Goal: Transaction & Acquisition: Purchase product/service

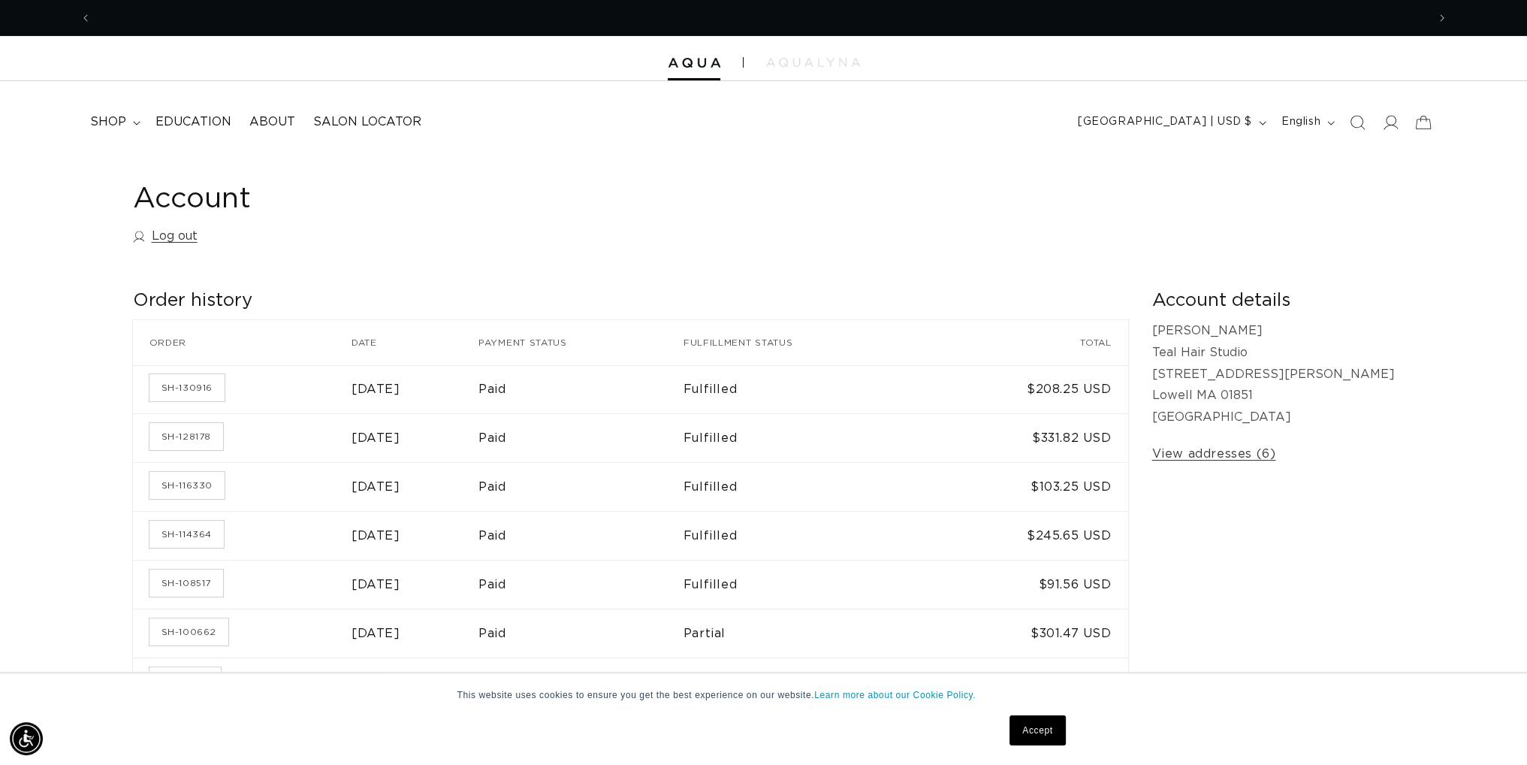
scroll to position [0, 1335]
click at [133, 121] on icon at bounding box center [137, 123] width 8 height 5
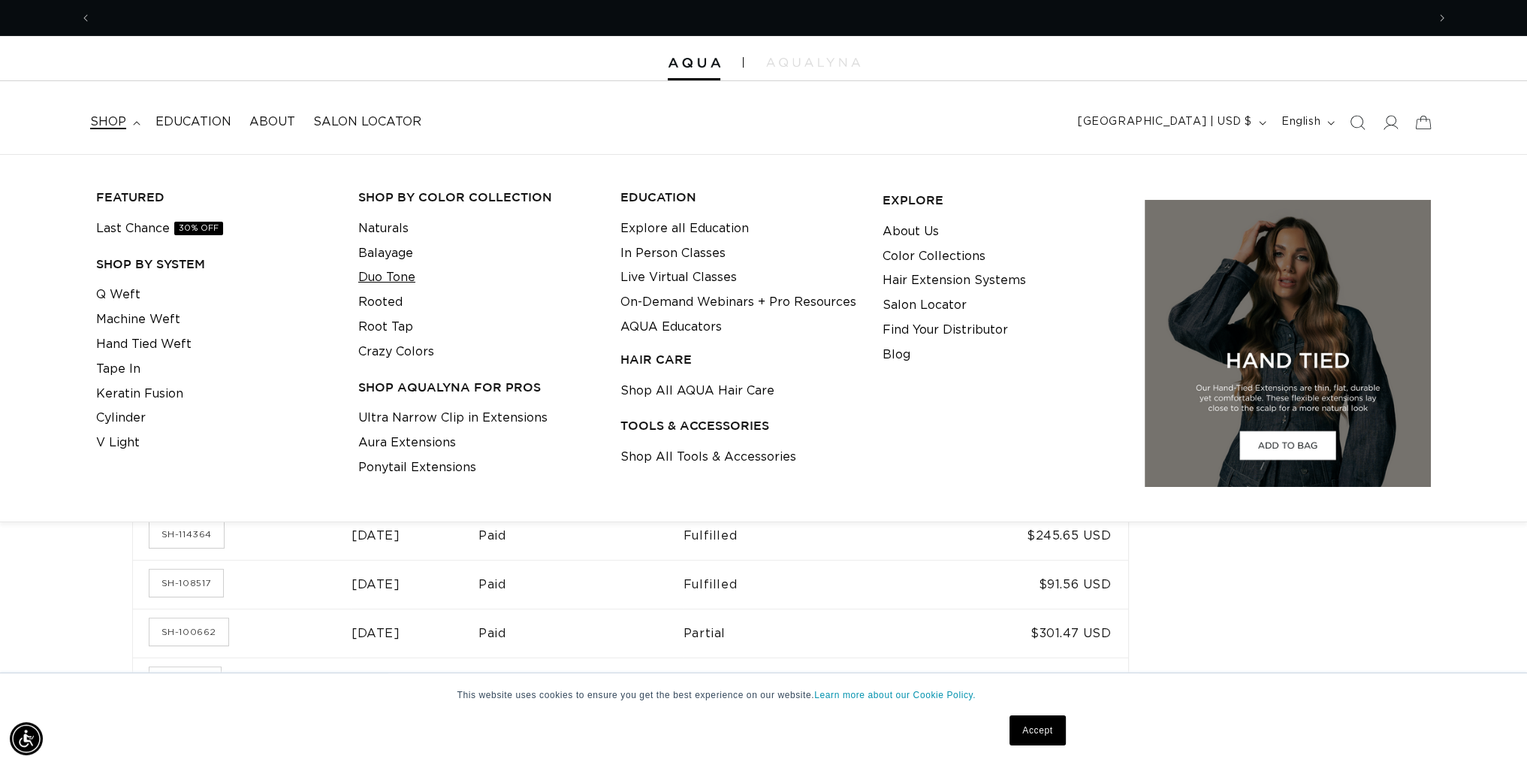
scroll to position [0, 2671]
click at [397, 277] on link "Duo Tone" at bounding box center [386, 277] width 57 height 25
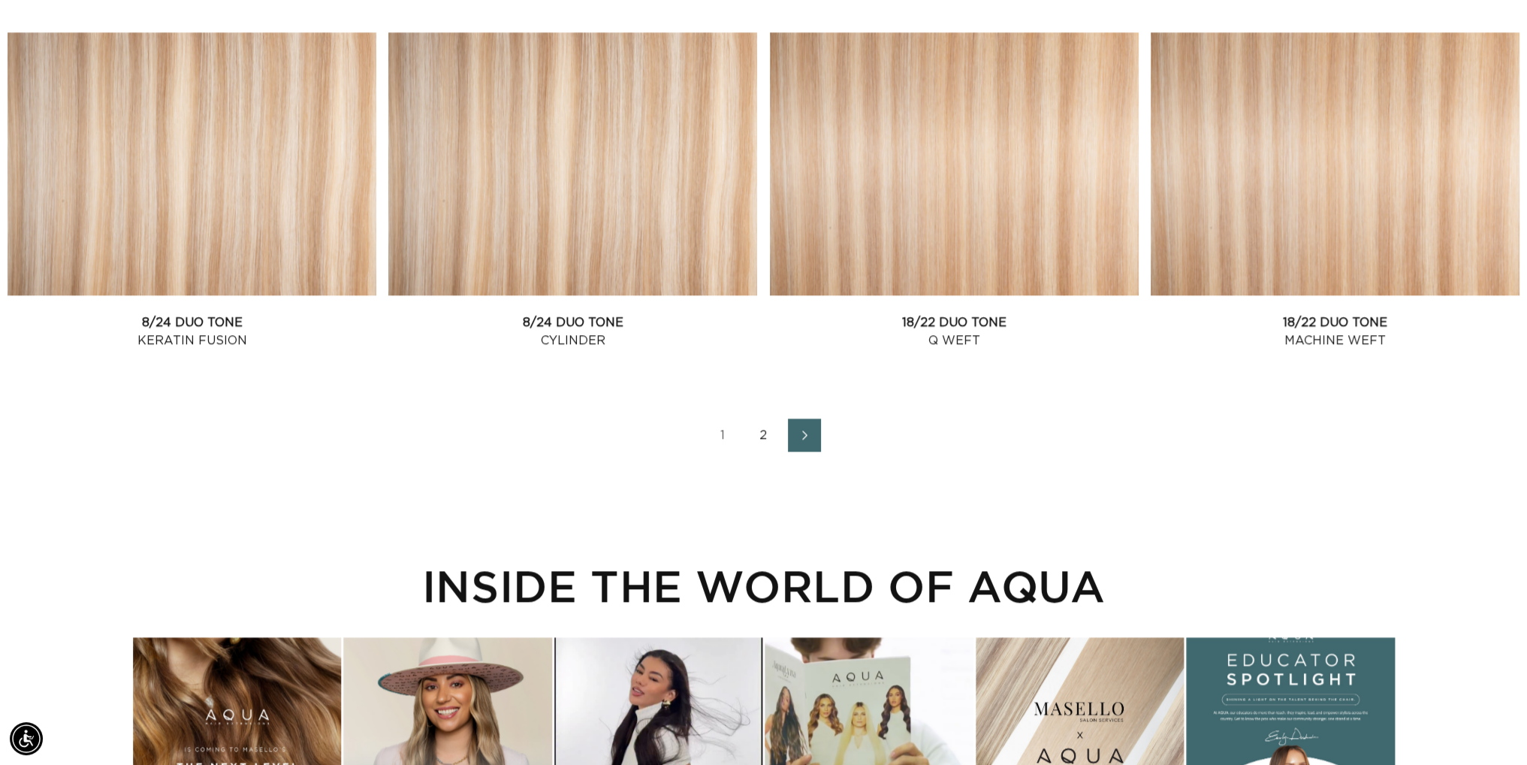
scroll to position [0, 2671]
click at [762, 432] on link "2" at bounding box center [763, 434] width 33 height 33
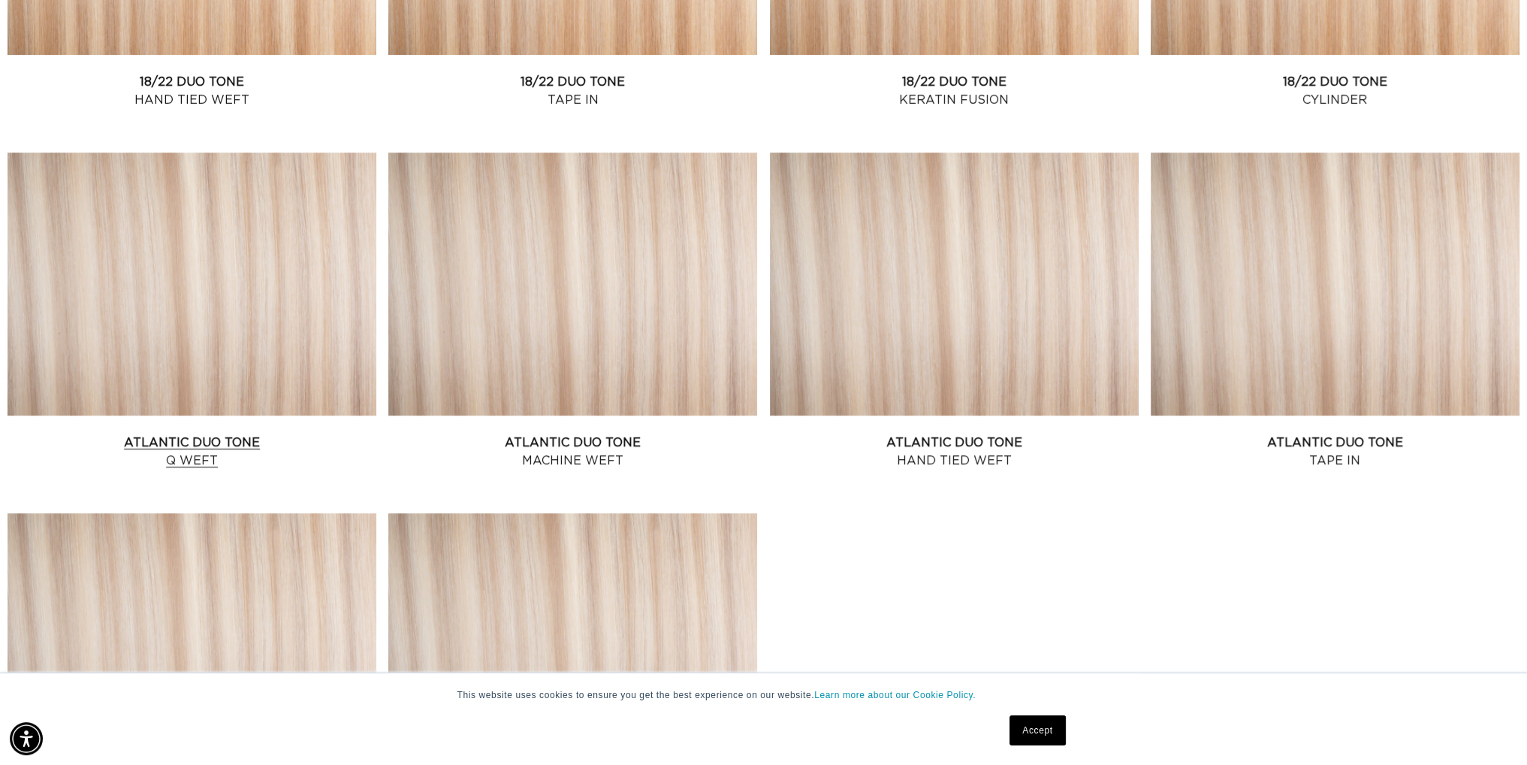
scroll to position [0, 2671]
click at [225, 436] on link "Atlantic Duo Tone Q Weft" at bounding box center [192, 451] width 369 height 36
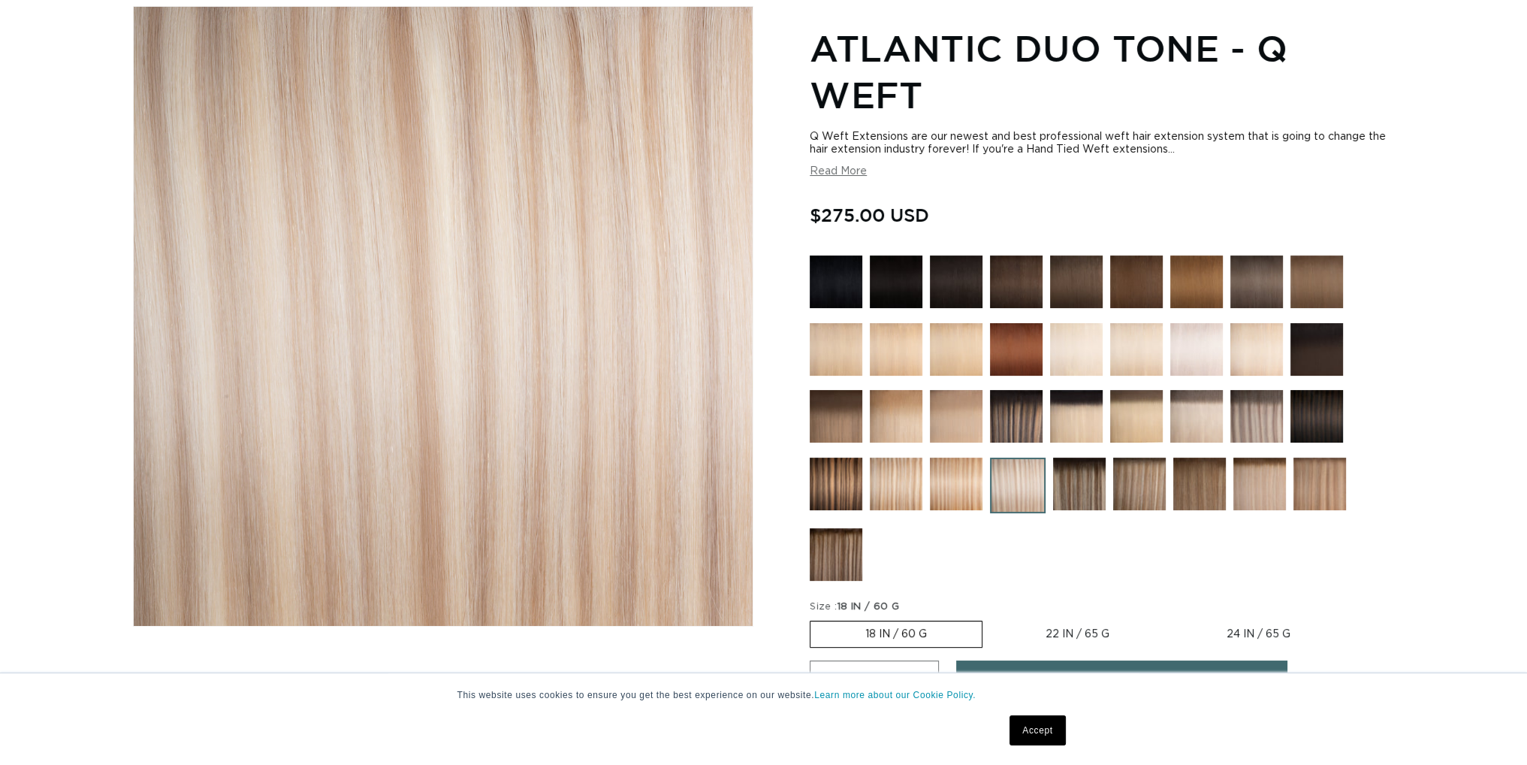
scroll to position [225, 0]
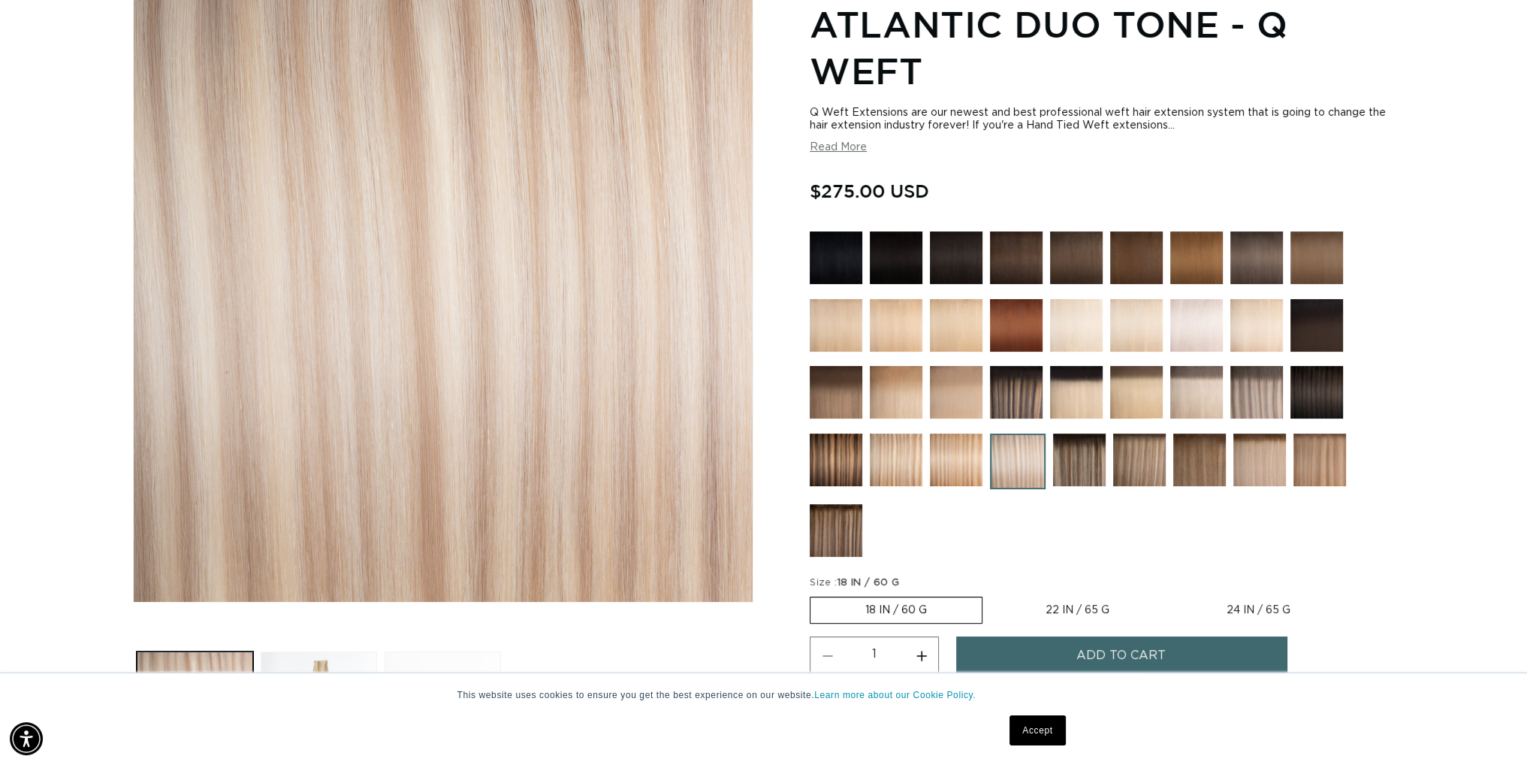
click at [1262, 385] on img at bounding box center [1256, 392] width 53 height 53
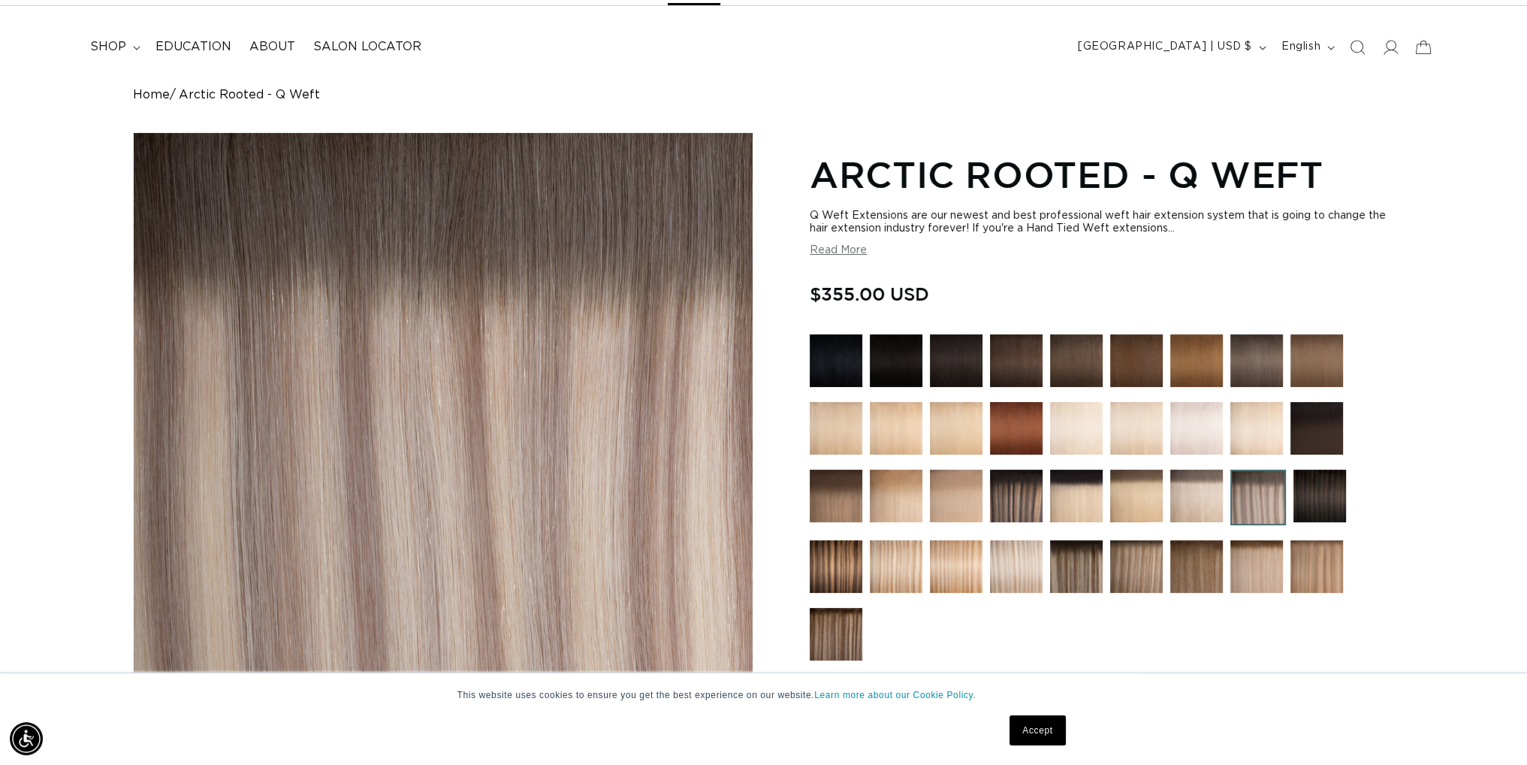
scroll to position [0, 1335]
click at [850, 250] on button "Read More" at bounding box center [838, 250] width 57 height 13
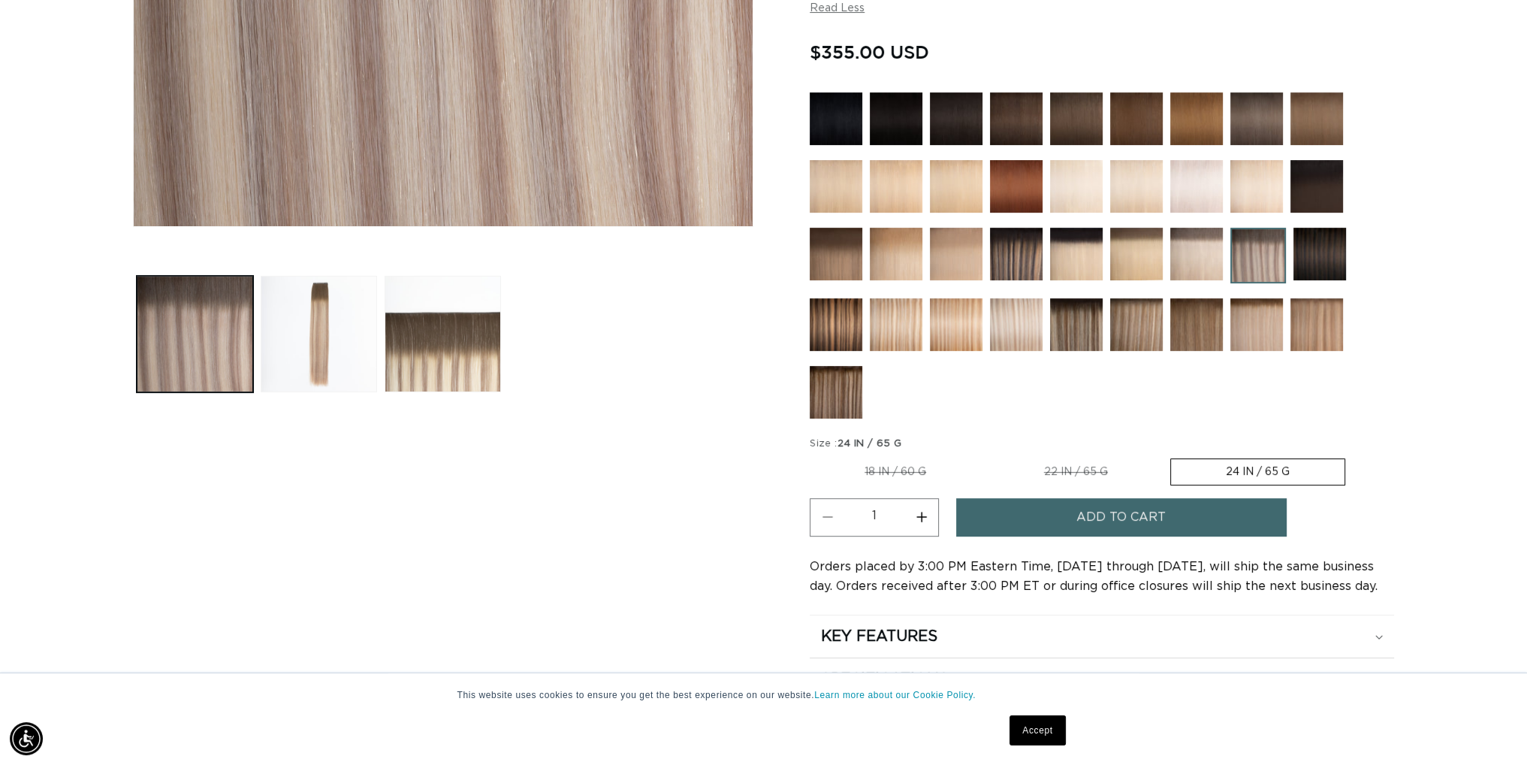
click at [907, 465] on label "18 IN / 60 G Variant sold out or unavailable" at bounding box center [895, 472] width 171 height 26
click at [814, 456] on input "18 IN / 60 G Variant sold out or unavailable" at bounding box center [813, 455] width 1 height 1
radio input "true"
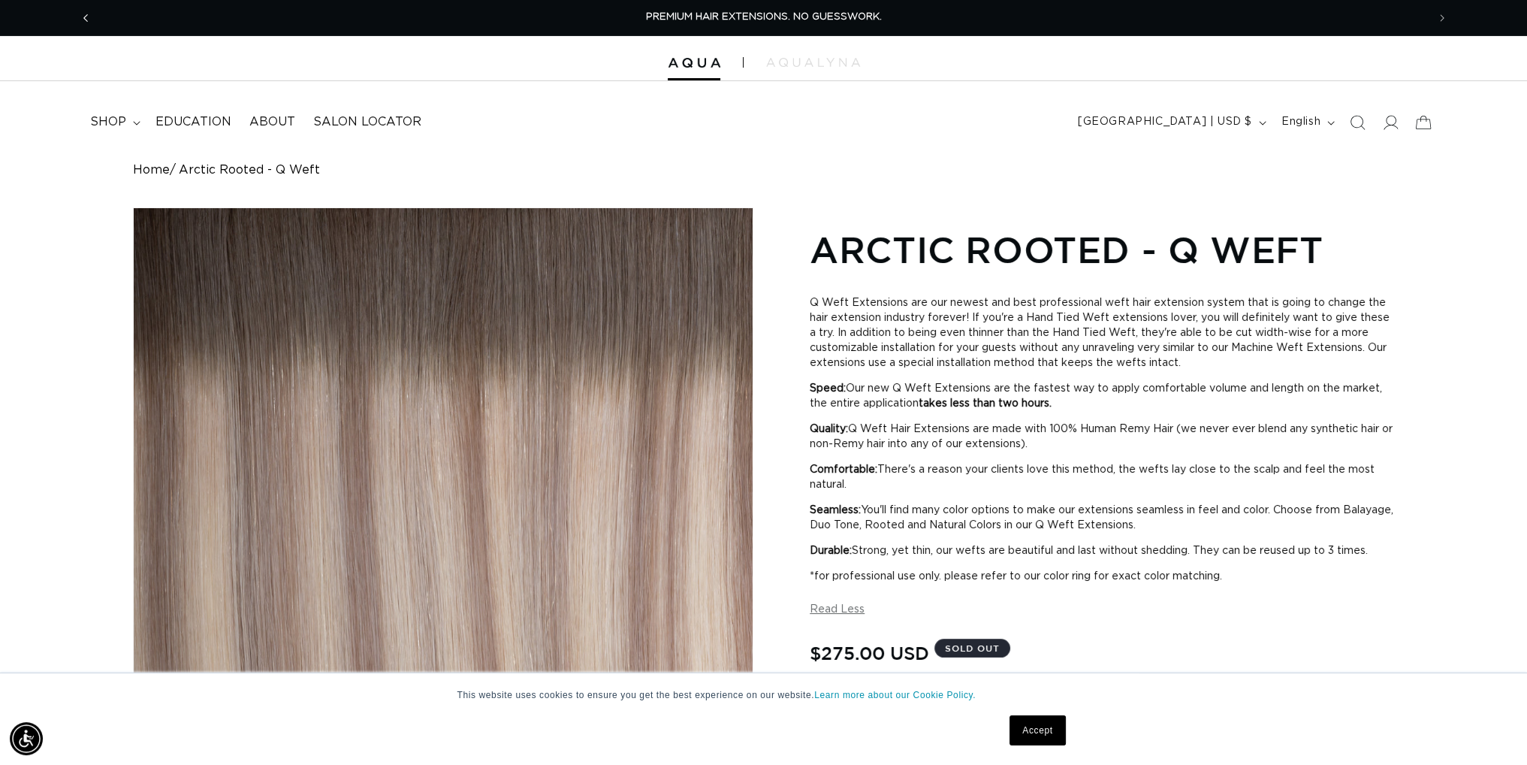
click at [84, 17] on icon "Previous announcement" at bounding box center [85, 18] width 5 height 17
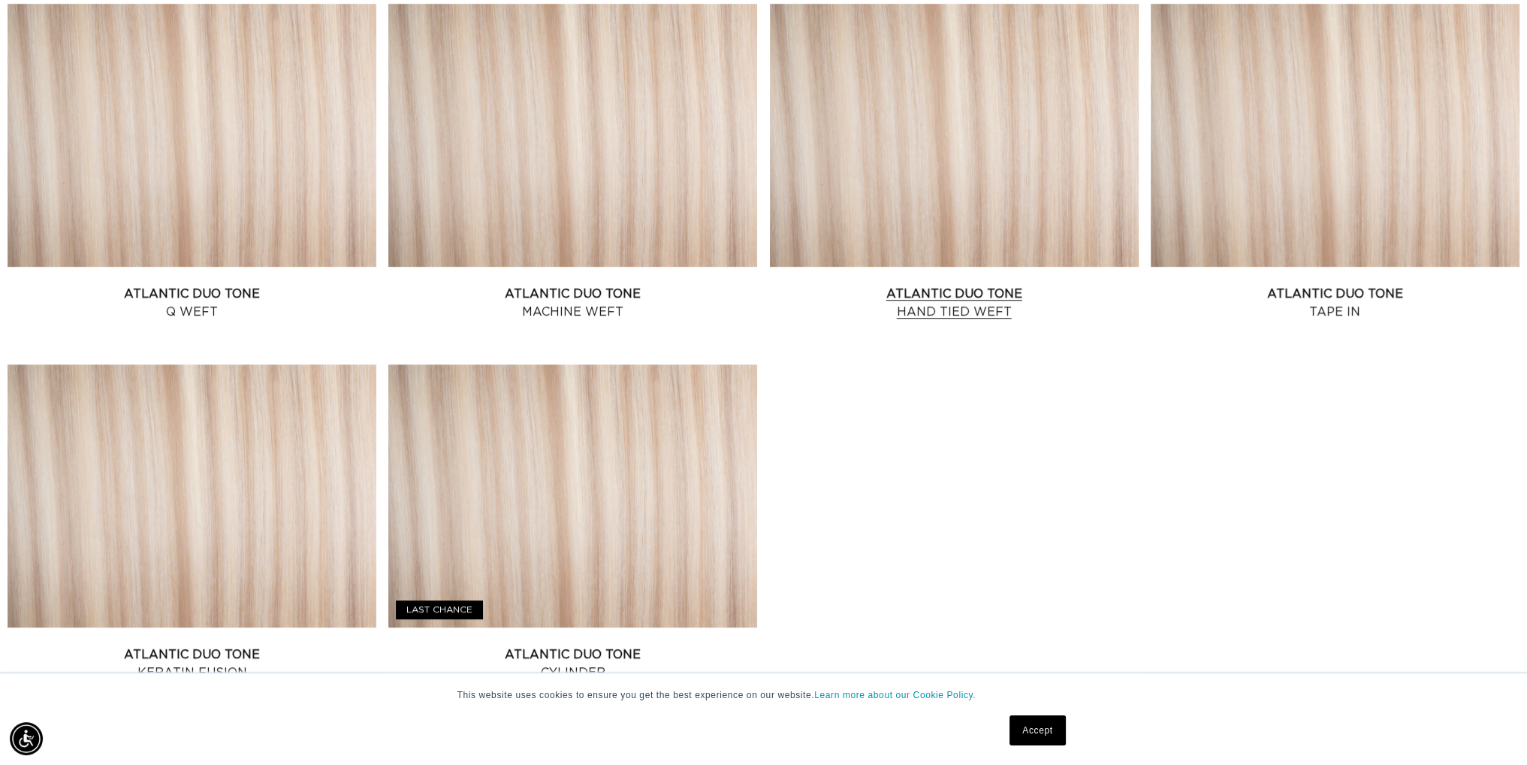
scroll to position [976, 0]
click at [606, 283] on link "Atlantic Duo Tone Machine Weft" at bounding box center [572, 301] width 369 height 36
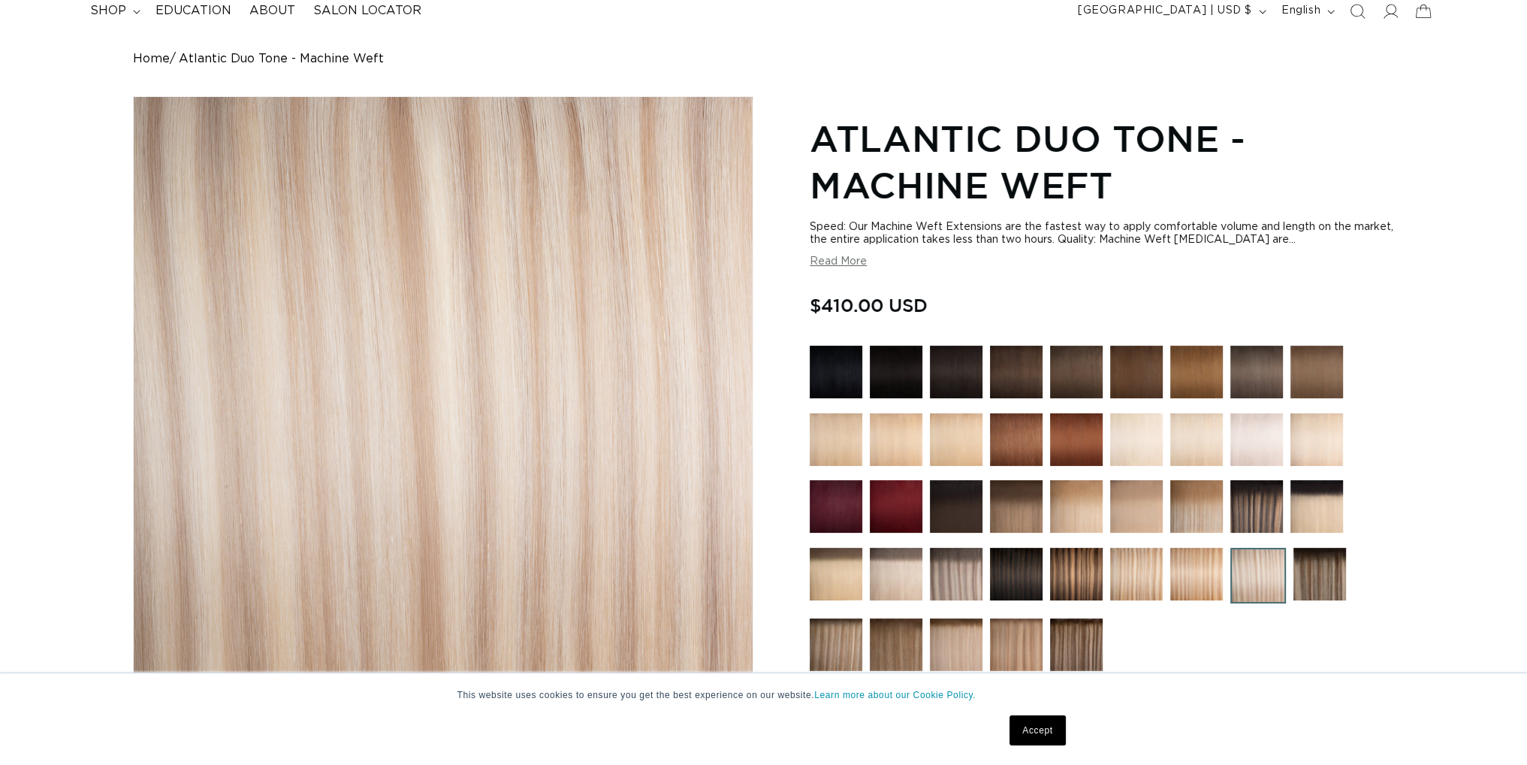
scroll to position [150, 0]
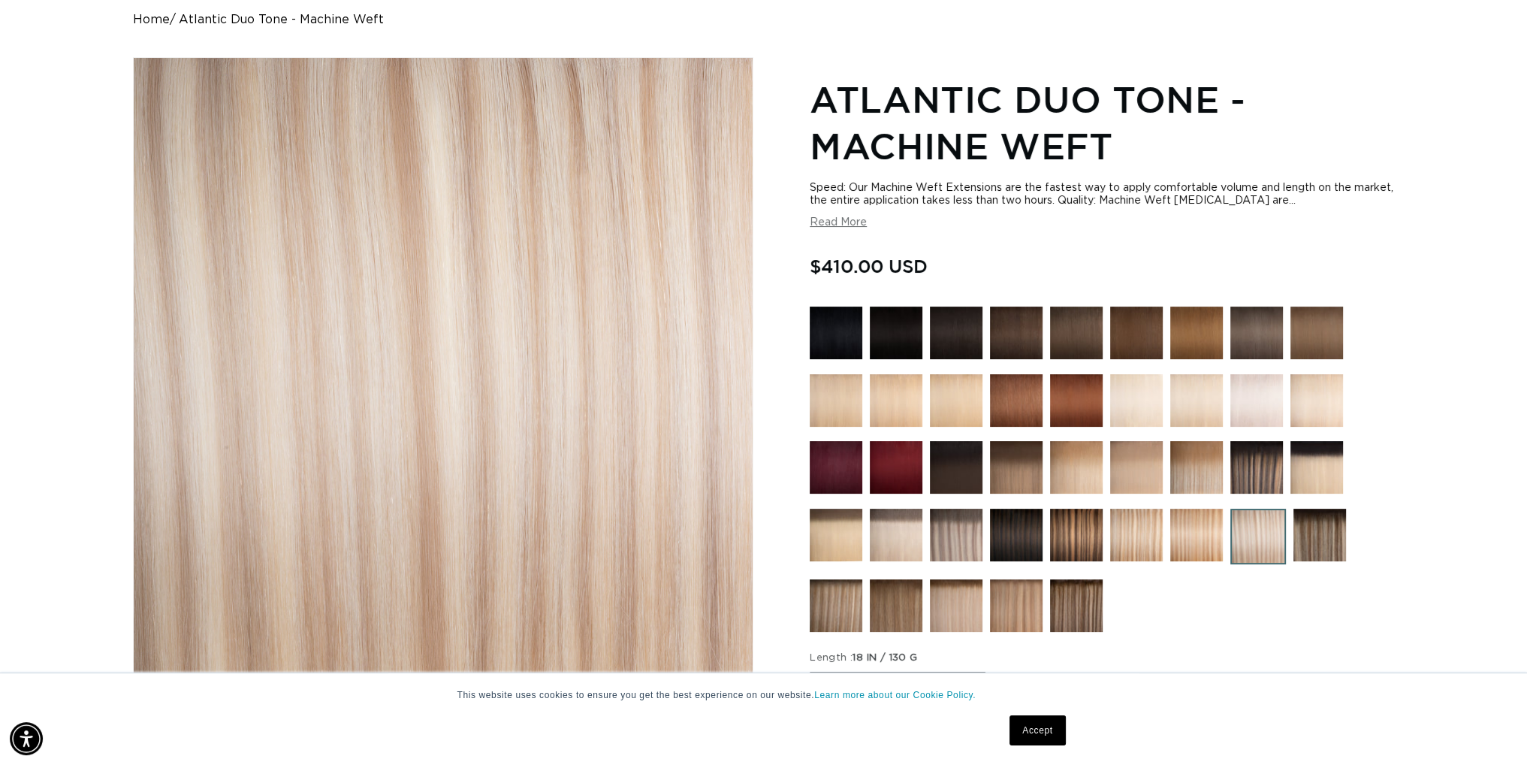
click at [958, 526] on img at bounding box center [956, 535] width 53 height 53
